Goal: Task Accomplishment & Management: Manage account settings

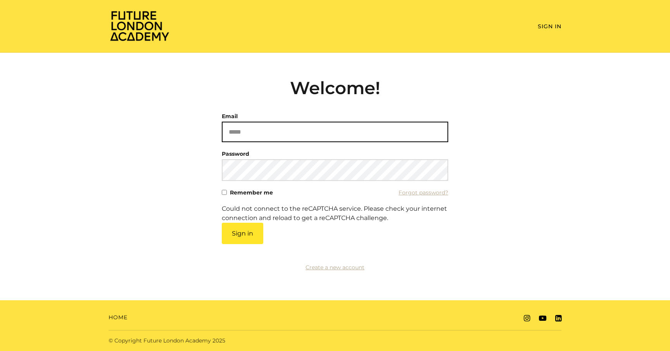
click at [230, 126] on input "Email" at bounding box center [335, 132] width 226 height 21
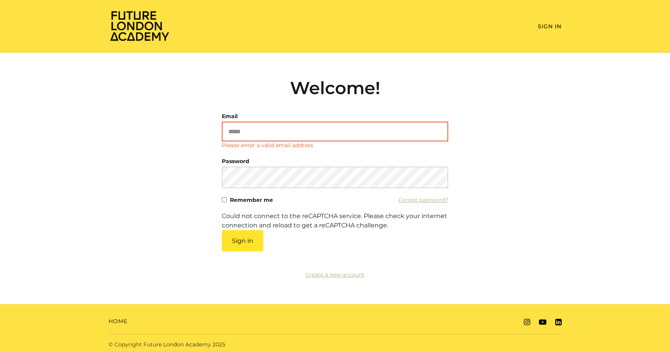
type input "**********"
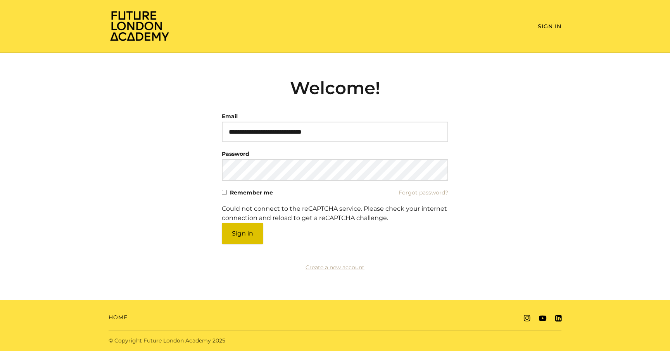
click at [247, 225] on button "Sign in" at bounding box center [242, 233] width 41 height 21
click at [244, 237] on button "Sign in" at bounding box center [242, 233] width 41 height 21
click at [245, 233] on button "Sign in" at bounding box center [242, 233] width 41 height 21
click at [237, 239] on button "Sign in" at bounding box center [242, 233] width 41 height 21
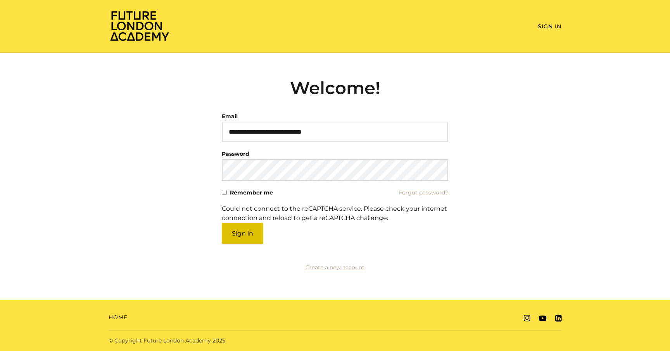
click at [247, 239] on button "Sign in" at bounding box center [242, 233] width 41 height 21
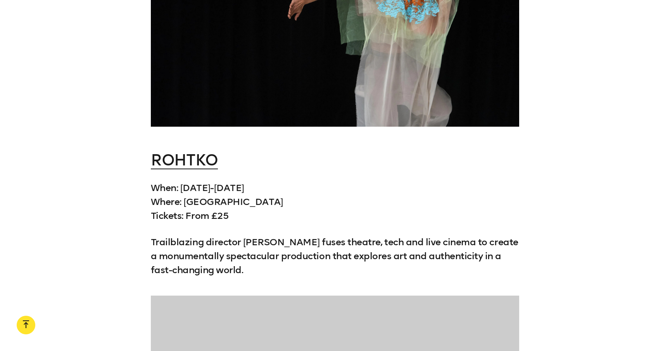
scroll to position [5022, 0]
